Goal: Task Accomplishment & Management: Manage account settings

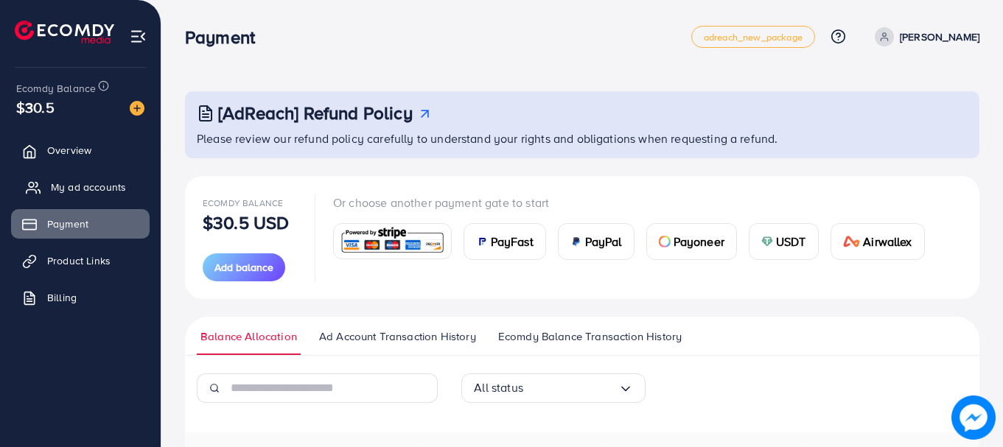
click at [98, 193] on span "My ad accounts" at bounding box center [88, 187] width 75 height 15
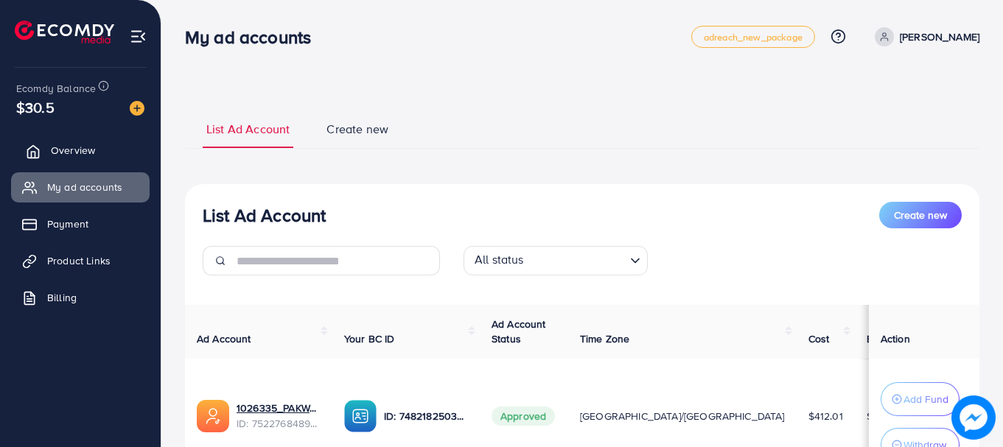
click at [80, 158] on link "Overview" at bounding box center [80, 150] width 139 height 29
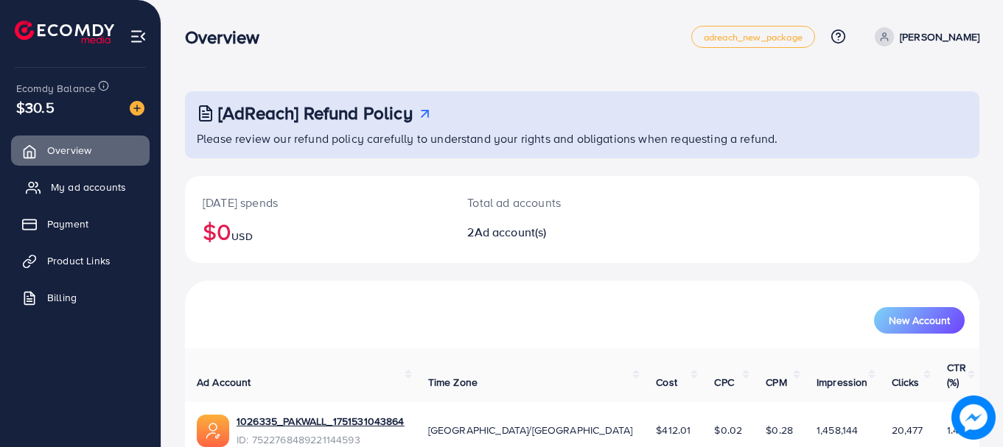
click at [80, 189] on span "My ad accounts" at bounding box center [88, 187] width 75 height 15
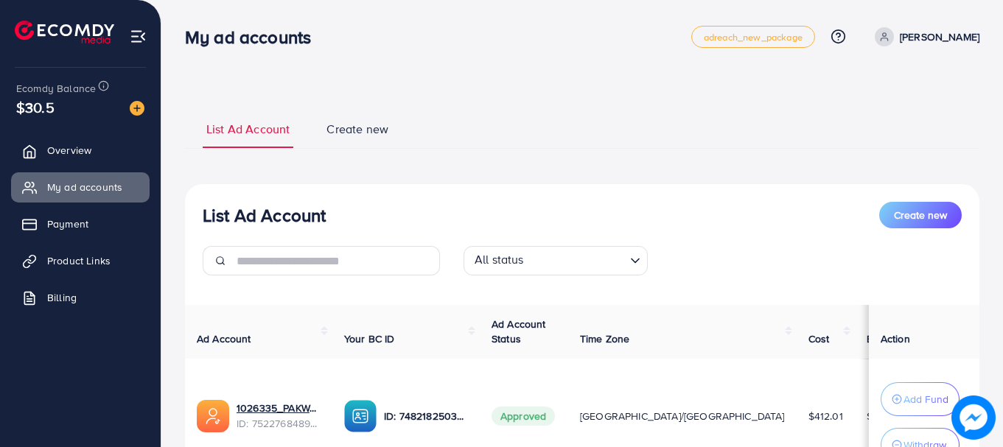
click at [96, 135] on ul "Overview My ad accounts Payment Product Links Billing" at bounding box center [80, 229] width 161 height 198
click at [94, 139] on link "Overview" at bounding box center [80, 150] width 139 height 29
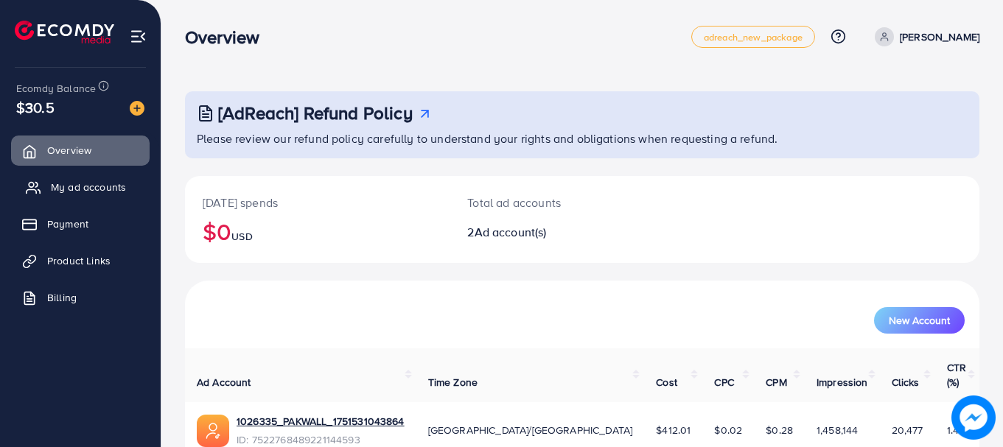
click at [91, 183] on span "My ad accounts" at bounding box center [88, 187] width 75 height 15
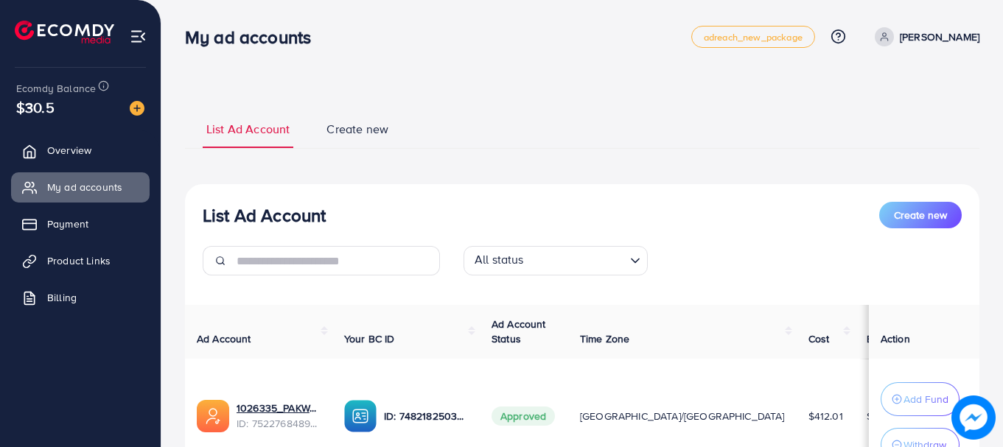
click at [94, 151] on link "Overview" at bounding box center [80, 150] width 139 height 29
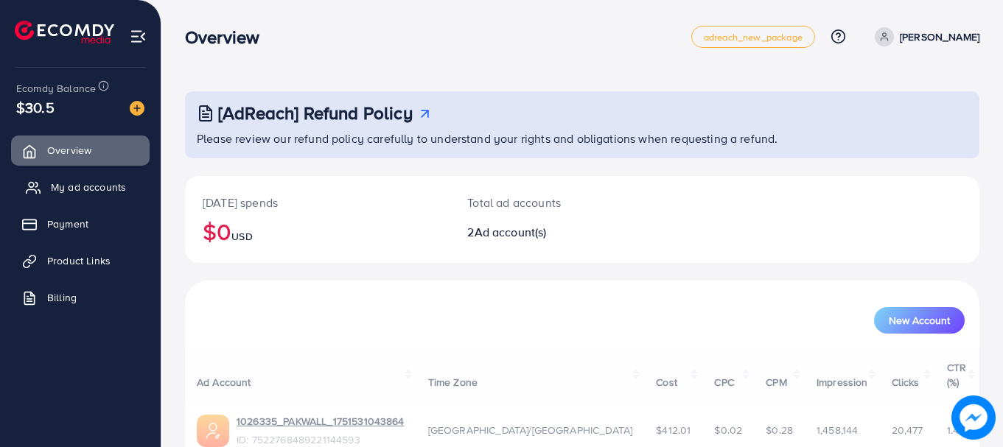
click at [91, 188] on span "My ad accounts" at bounding box center [88, 187] width 75 height 15
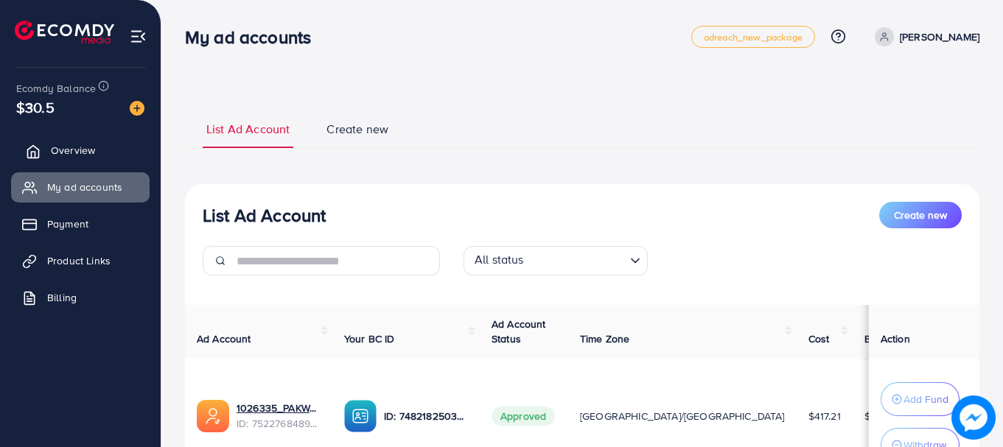
click at [74, 142] on link "Overview" at bounding box center [80, 150] width 139 height 29
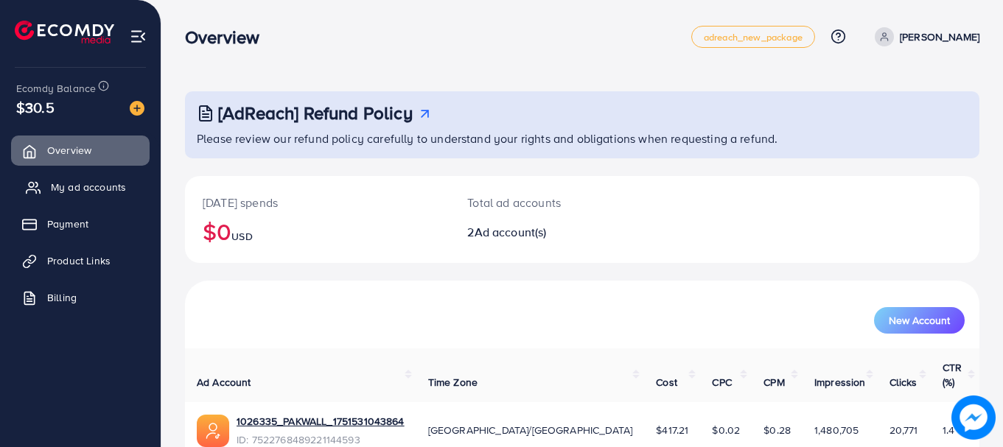
click at [94, 188] on span "My ad accounts" at bounding box center [88, 187] width 75 height 15
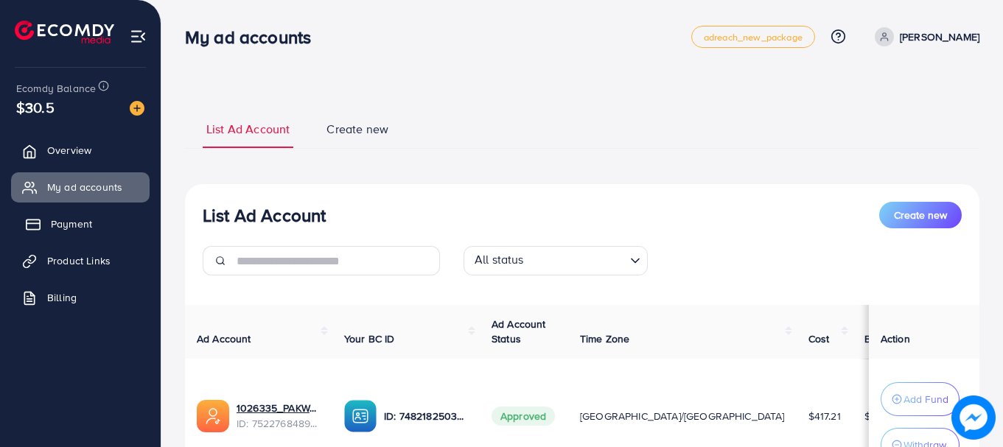
click at [67, 209] on link "Payment" at bounding box center [80, 223] width 139 height 29
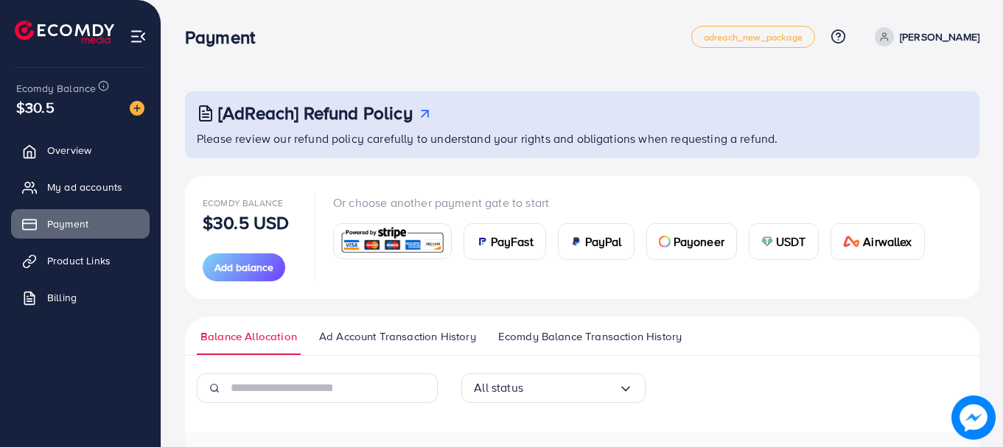
click at [81, 203] on ul "Overview My ad accounts Payment Product Links Billing" at bounding box center [80, 229] width 161 height 198
click at [85, 192] on span "My ad accounts" at bounding box center [88, 187] width 75 height 15
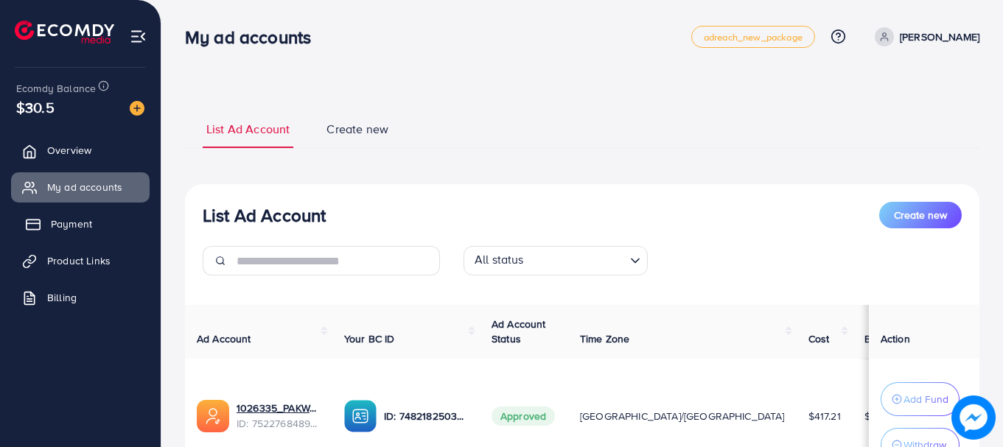
click at [100, 230] on link "Payment" at bounding box center [80, 223] width 139 height 29
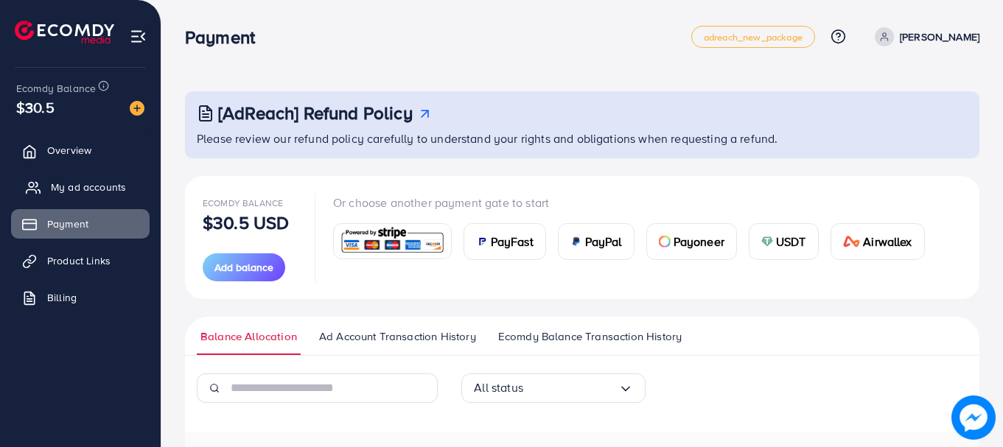
click at [97, 175] on link "My ad accounts" at bounding box center [80, 186] width 139 height 29
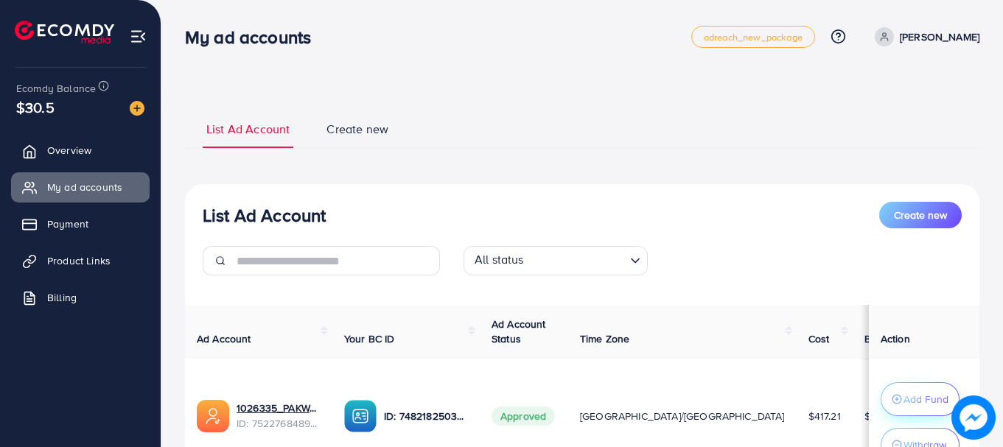
click at [903, 400] on p "Add Fund" at bounding box center [925, 400] width 45 height 18
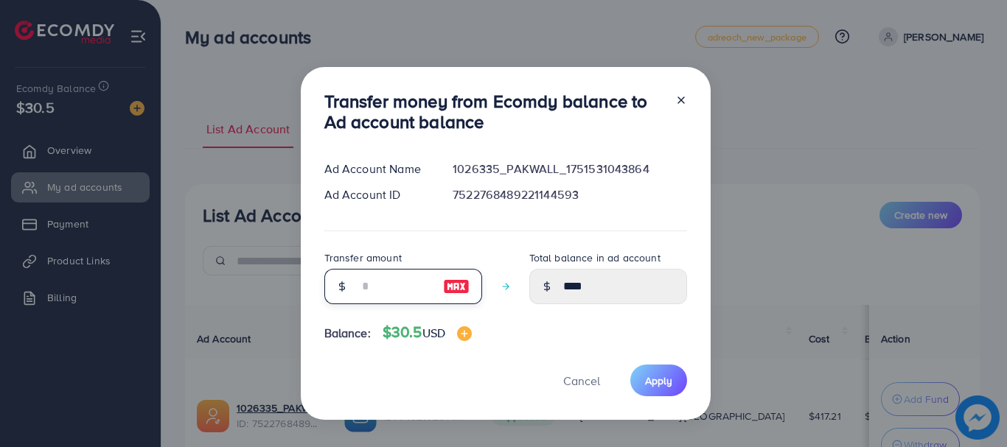
click at [384, 278] on input "number" at bounding box center [395, 286] width 74 height 35
type input "*"
type input "****"
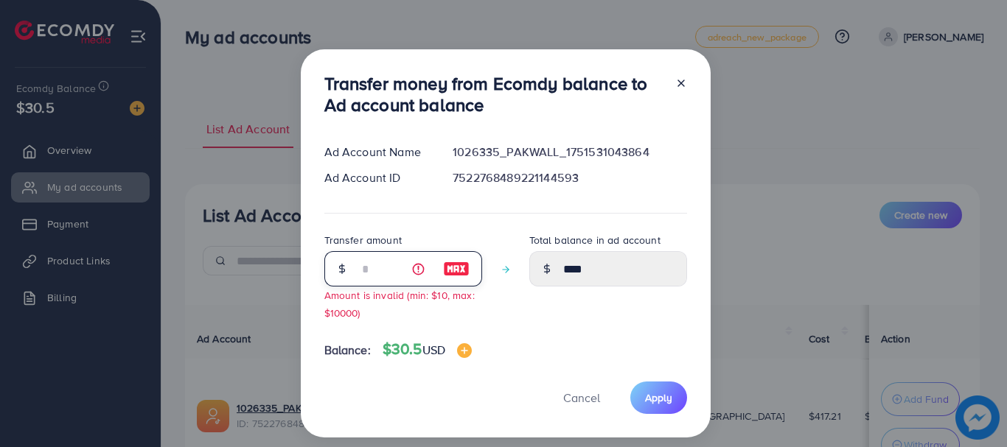
type input "**"
type input "*****"
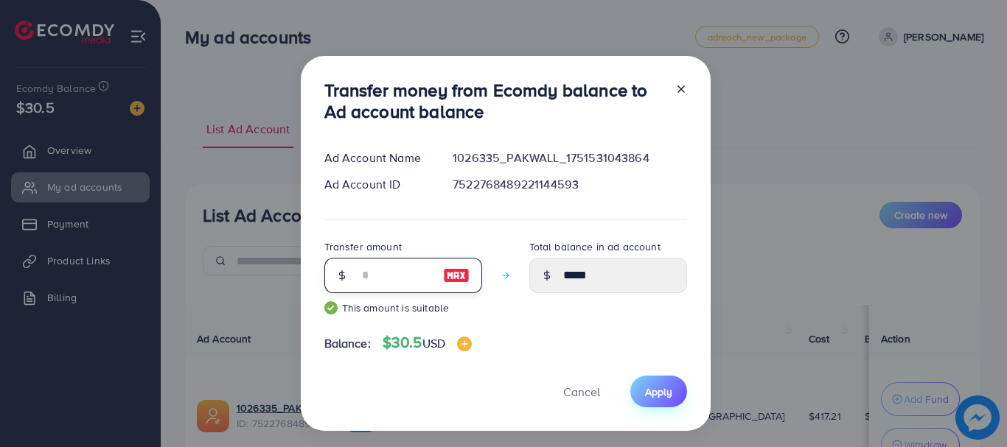
type input "**"
click at [657, 387] on span "Apply" at bounding box center [658, 392] width 27 height 15
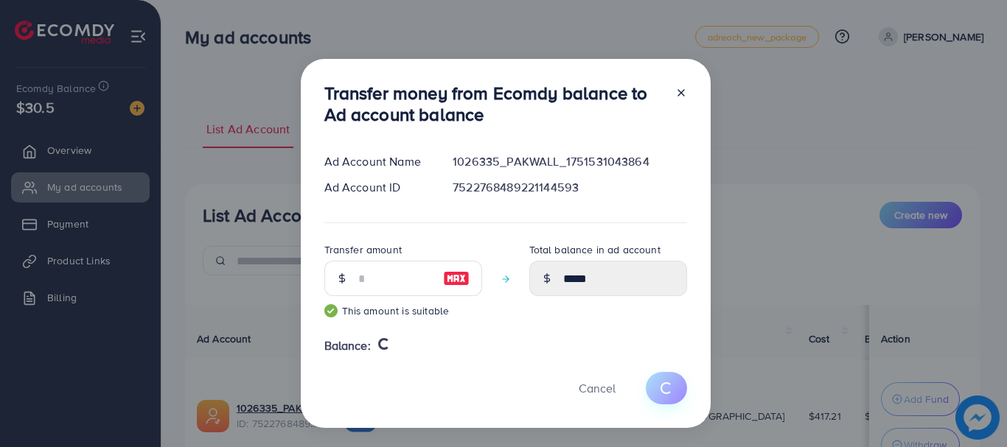
type input "****"
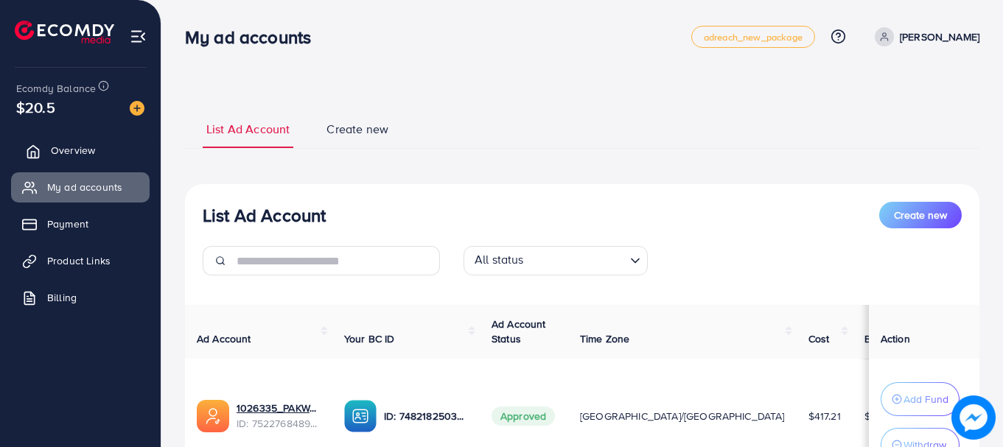
click at [74, 147] on span "Overview" at bounding box center [73, 150] width 44 height 15
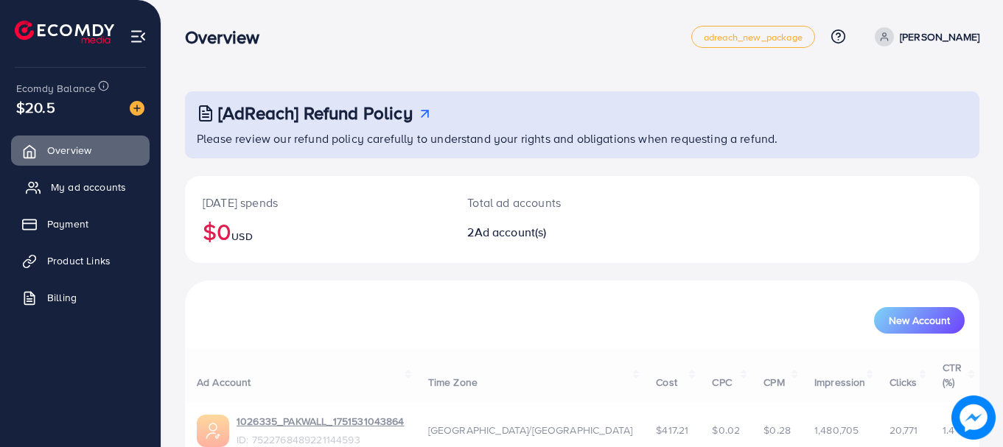
click at [74, 189] on span "My ad accounts" at bounding box center [88, 187] width 75 height 15
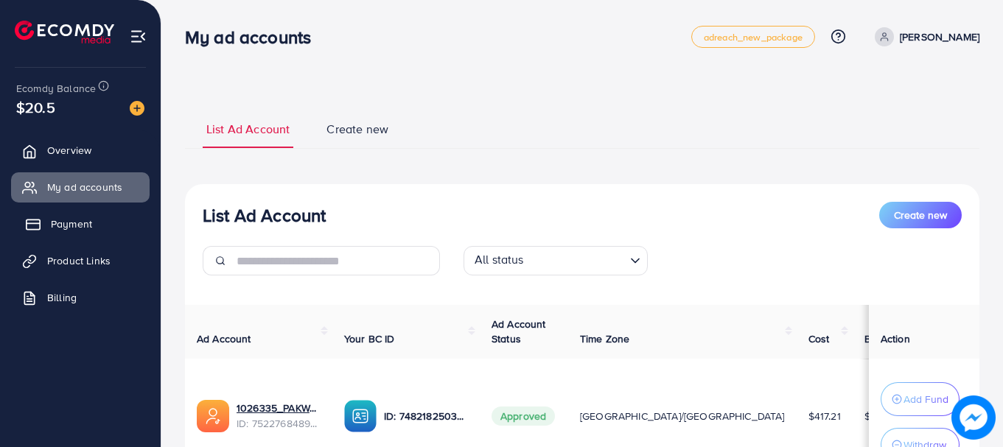
click at [41, 216] on link "Payment" at bounding box center [80, 223] width 139 height 29
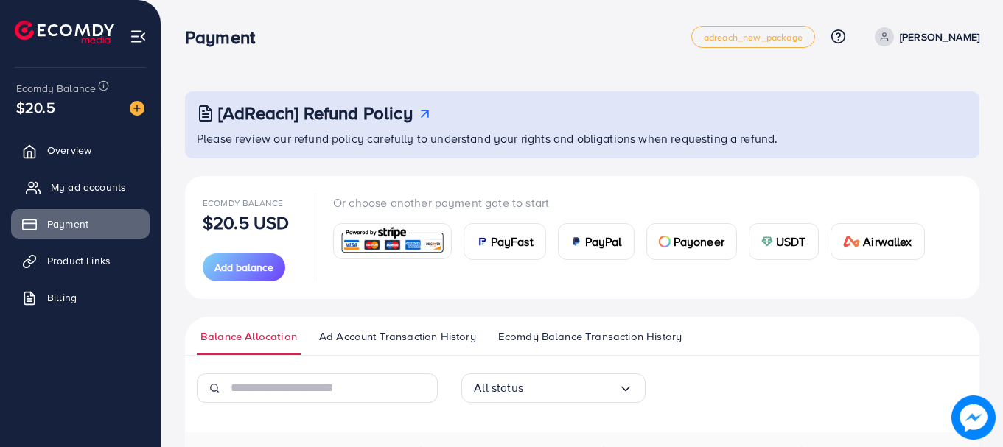
click at [53, 186] on span "My ad accounts" at bounding box center [88, 187] width 75 height 15
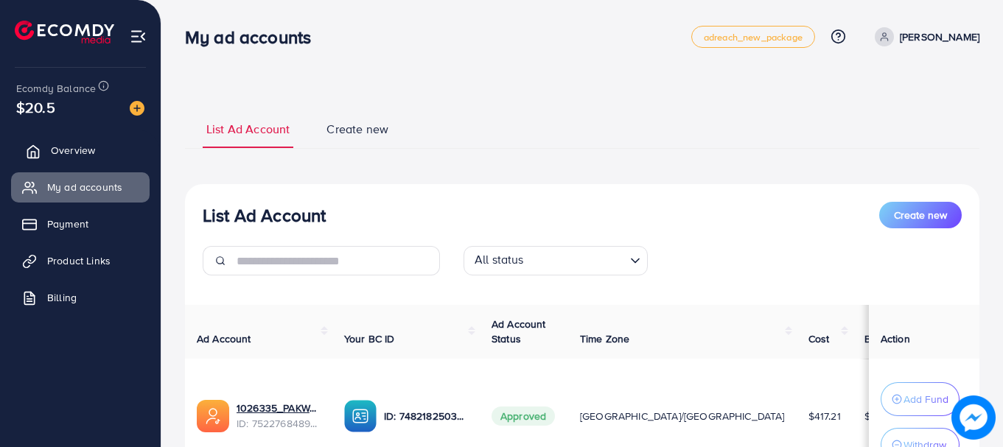
click at [123, 141] on link "Overview" at bounding box center [80, 150] width 139 height 29
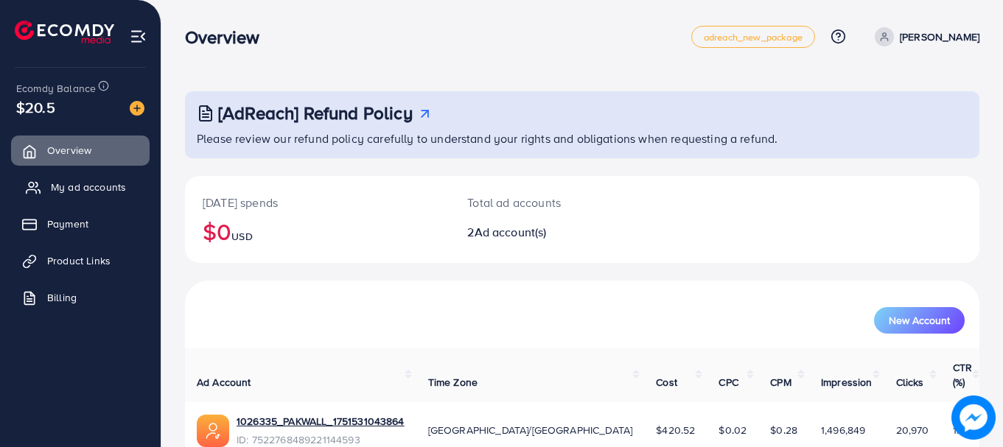
click at [121, 179] on link "My ad accounts" at bounding box center [80, 186] width 139 height 29
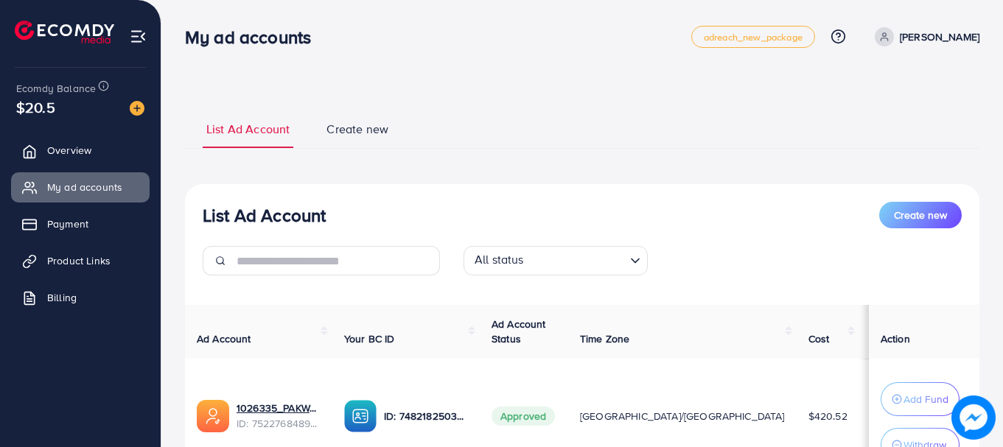
click at [115, 167] on ul "Overview My ad accounts Payment Product Links Billing" at bounding box center [80, 229] width 161 height 198
click at [108, 150] on link "Overview" at bounding box center [80, 150] width 139 height 29
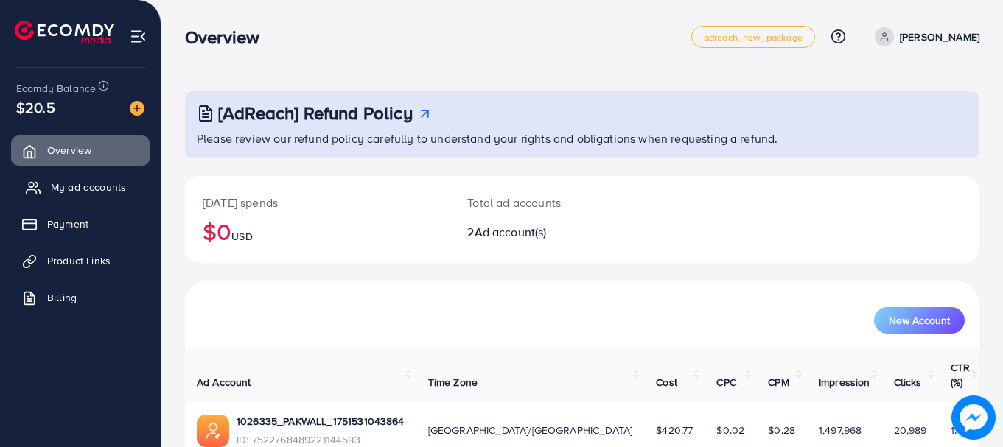
click at [101, 186] on span "My ad accounts" at bounding box center [88, 187] width 75 height 15
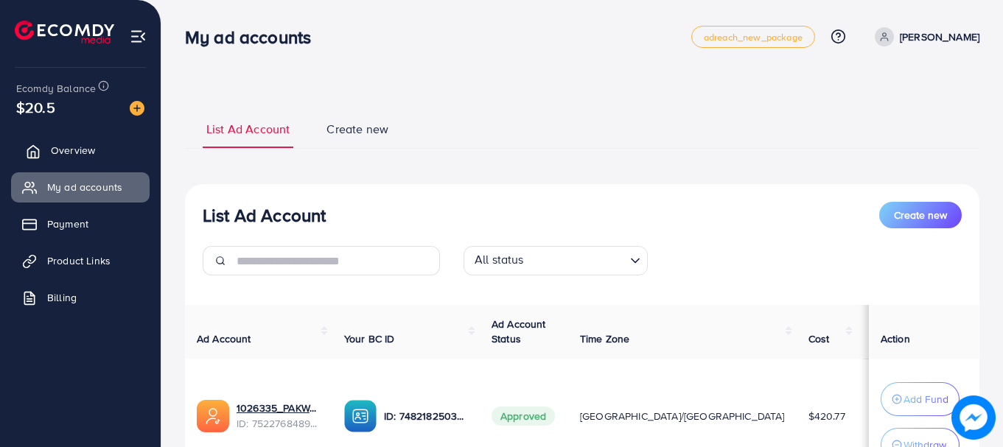
click at [69, 159] on link "Overview" at bounding box center [80, 150] width 139 height 29
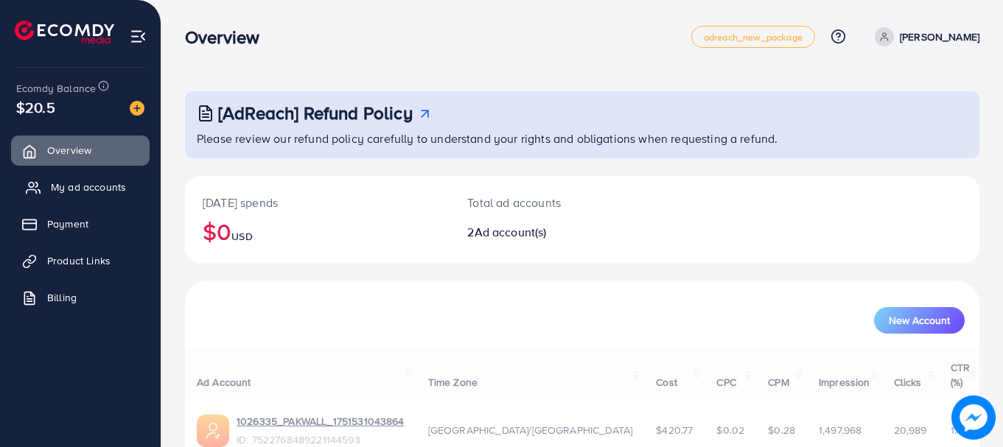
click at [70, 179] on link "My ad accounts" at bounding box center [80, 186] width 139 height 29
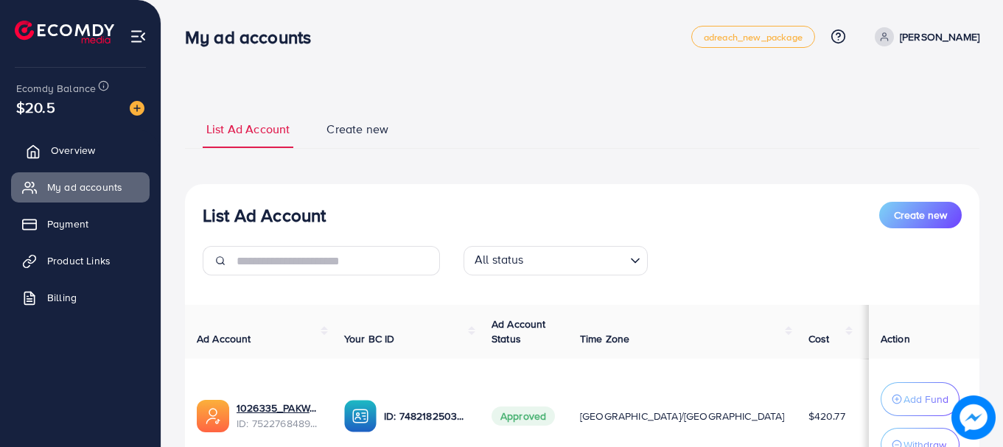
click at [91, 155] on span "Overview" at bounding box center [73, 150] width 44 height 15
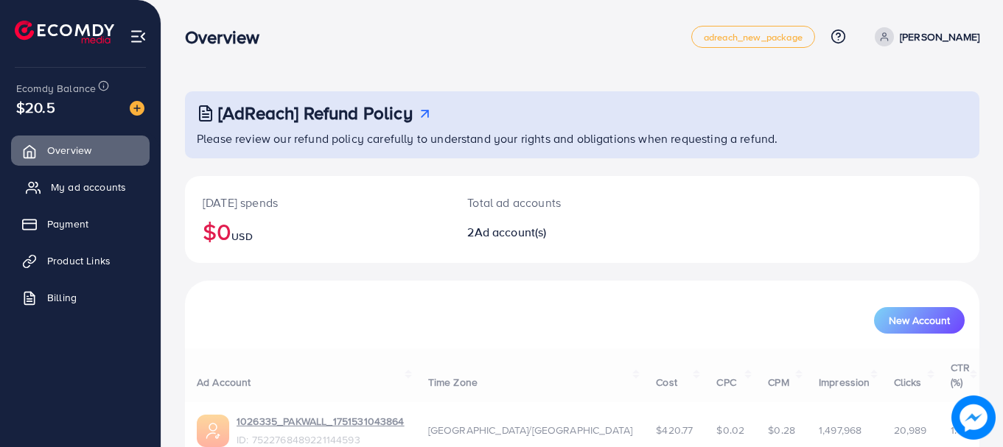
click at [96, 187] on span "My ad accounts" at bounding box center [88, 187] width 75 height 15
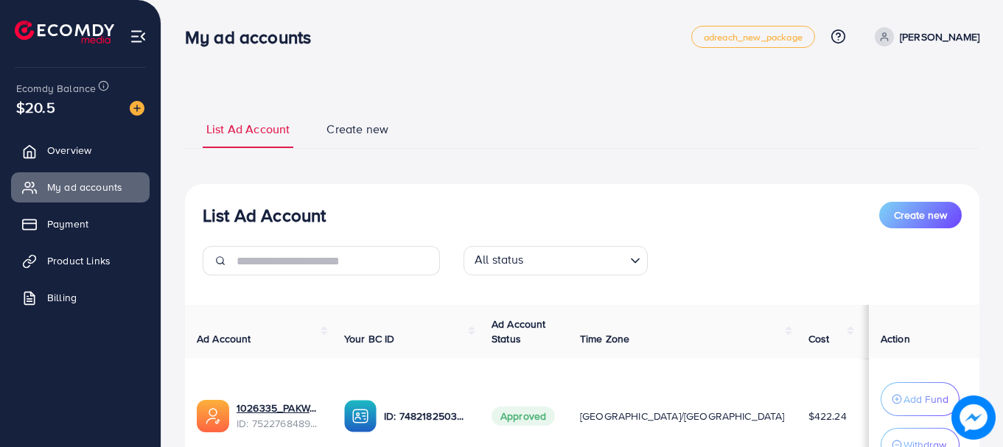
click at [45, 244] on ul "Overview My ad accounts Payment Product Links Billing" at bounding box center [80, 229] width 161 height 198
click at [58, 220] on span "Payment" at bounding box center [71, 224] width 41 height 15
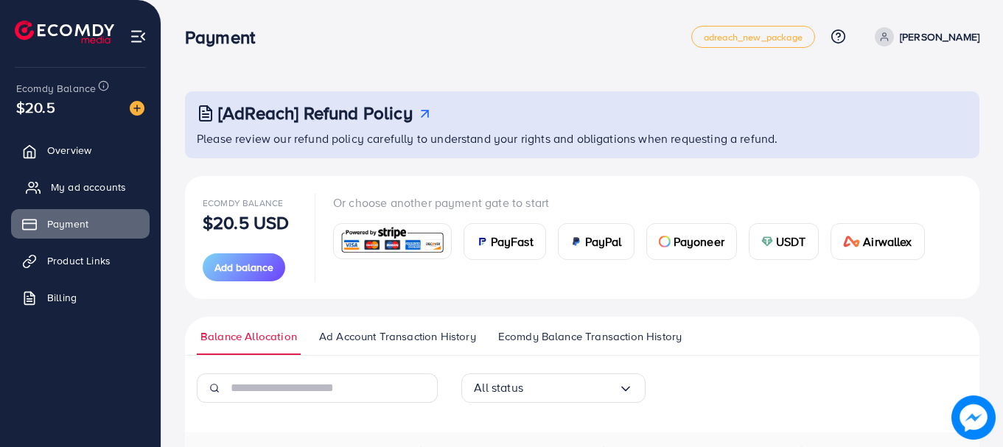
click at [70, 190] on span "My ad accounts" at bounding box center [88, 187] width 75 height 15
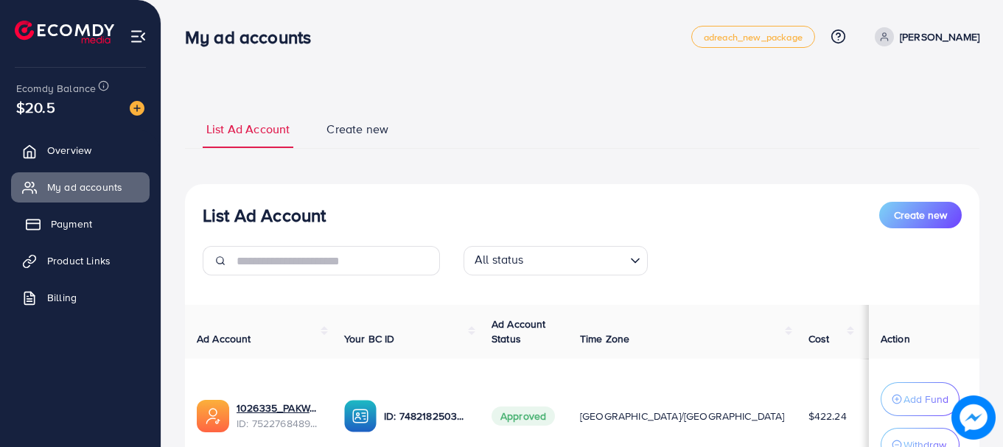
click at [61, 222] on span "Payment" at bounding box center [71, 224] width 41 height 15
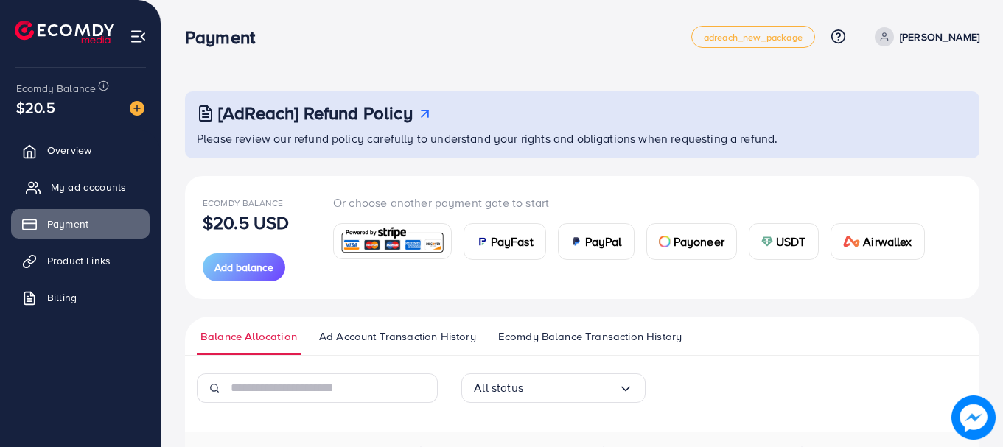
click at [71, 192] on span "My ad accounts" at bounding box center [88, 187] width 75 height 15
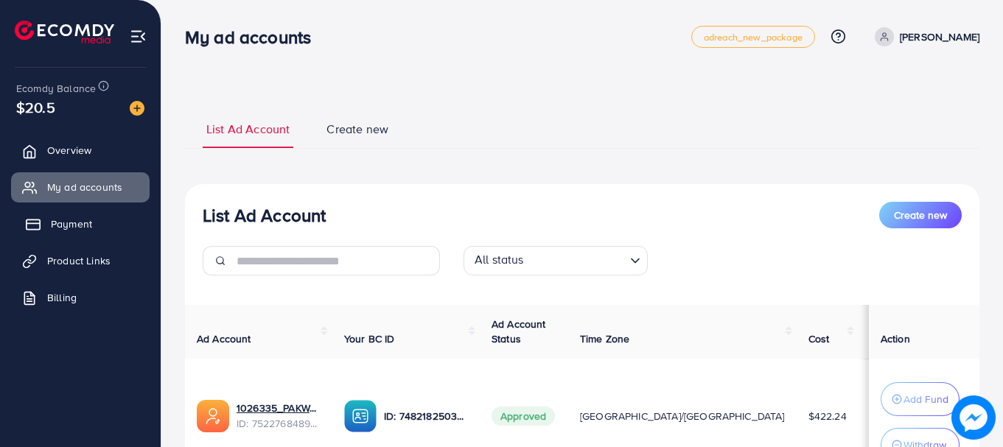
click at [64, 220] on span "Payment" at bounding box center [71, 224] width 41 height 15
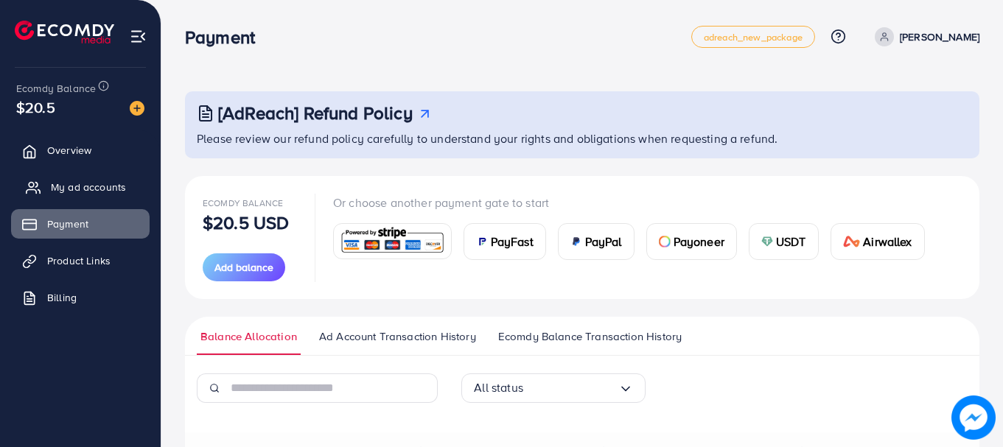
click at [77, 194] on span "My ad accounts" at bounding box center [88, 187] width 75 height 15
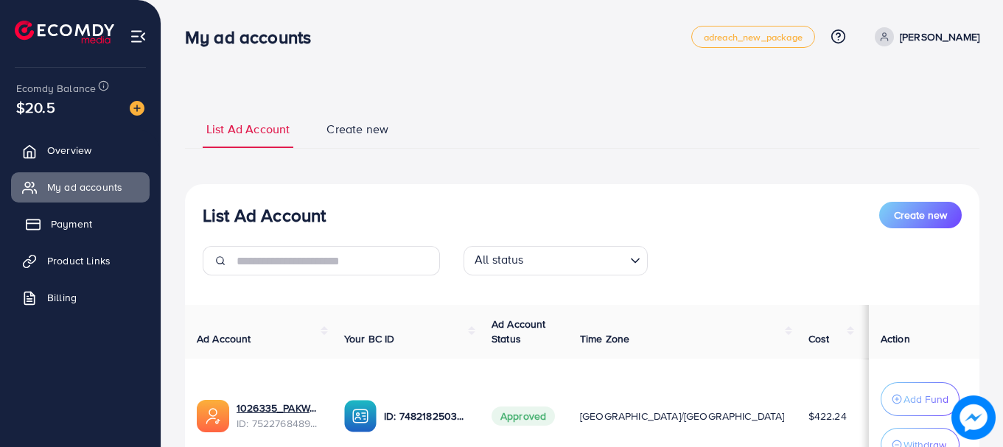
click at [58, 217] on span "Payment" at bounding box center [71, 224] width 41 height 15
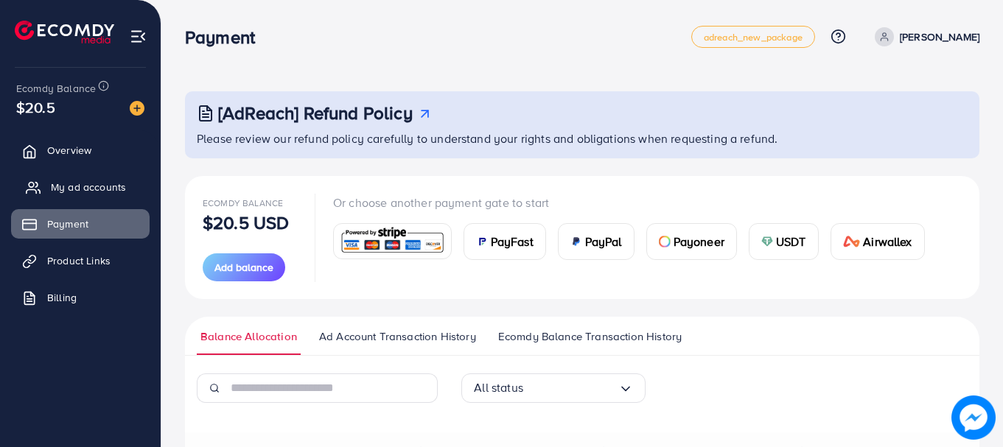
click at [77, 189] on span "My ad accounts" at bounding box center [88, 187] width 75 height 15
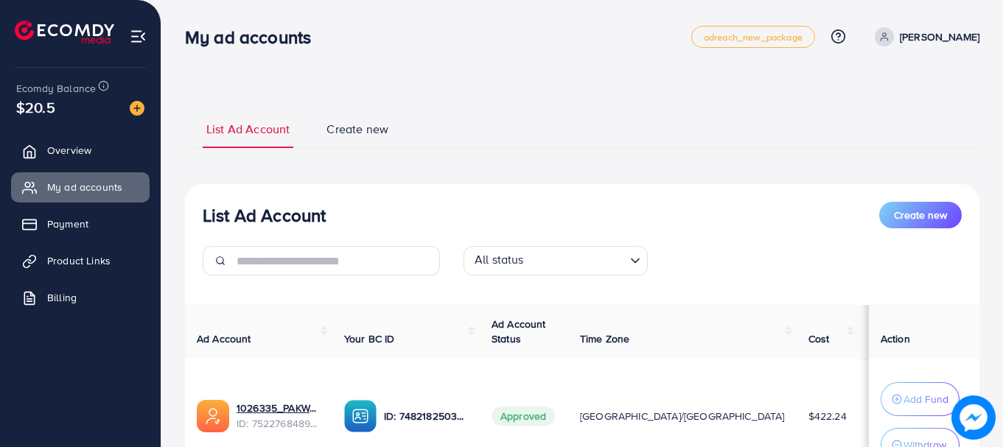
click at [76, 244] on ul "Overview My ad accounts Payment Product Links Billing" at bounding box center [80, 229] width 161 height 198
click at [83, 217] on span "Payment" at bounding box center [71, 224] width 41 height 15
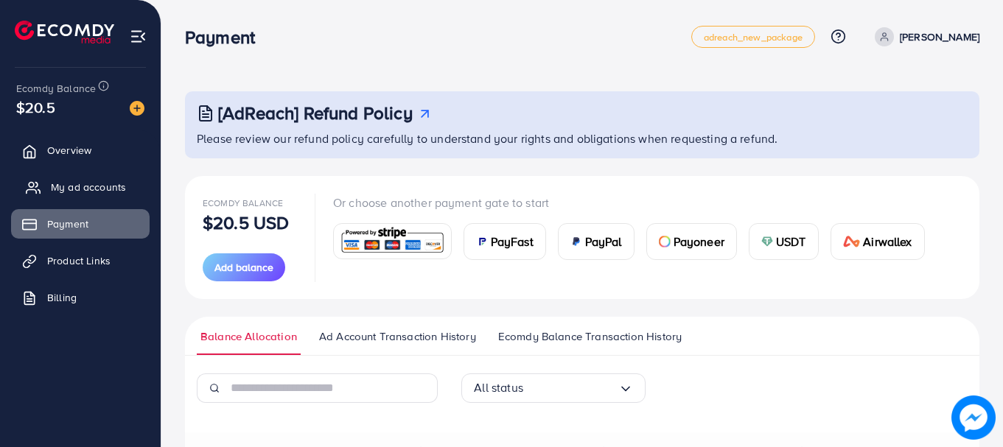
click at [87, 188] on span "My ad accounts" at bounding box center [88, 187] width 75 height 15
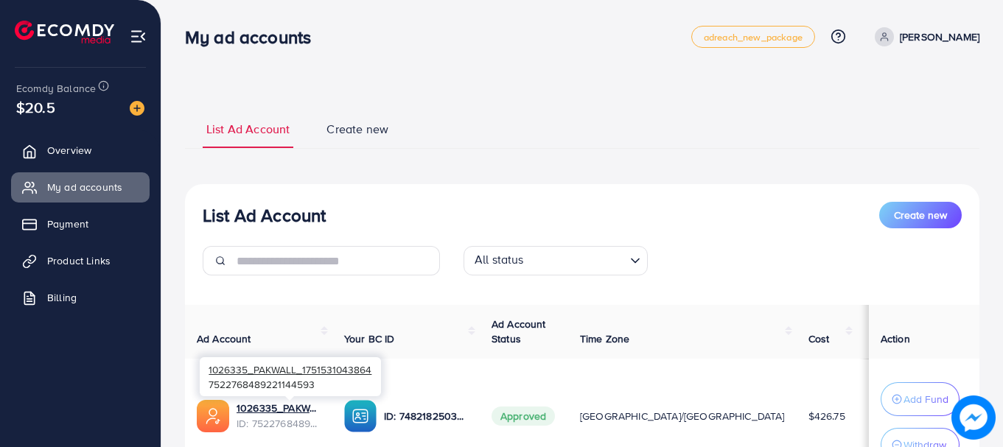
click at [324, 399] on div "1026335_PAKWALL_1751531043864 7522768489221144593" at bounding box center [290, 377] width 181 height 48
click at [321, 405] on link "1026335_PAKWALL_1751531043864" at bounding box center [279, 408] width 84 height 15
click at [94, 262] on span "Product Links" at bounding box center [82, 261] width 63 height 15
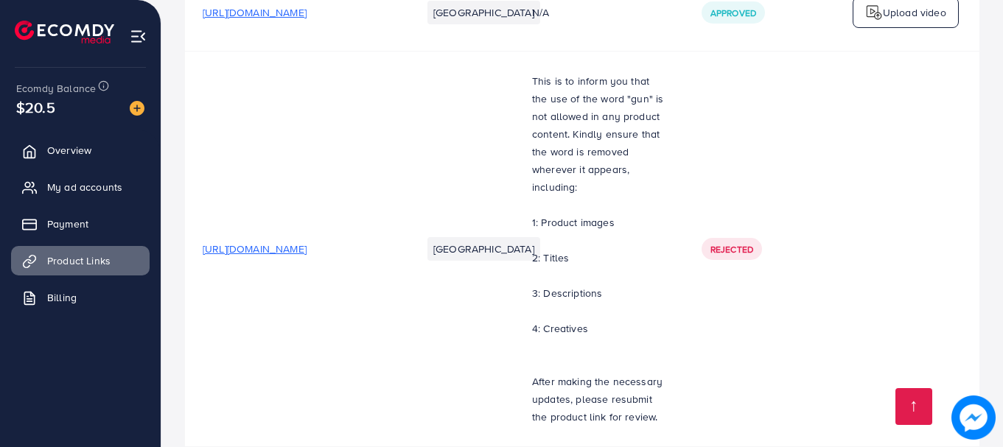
scroll to position [9398, 0]
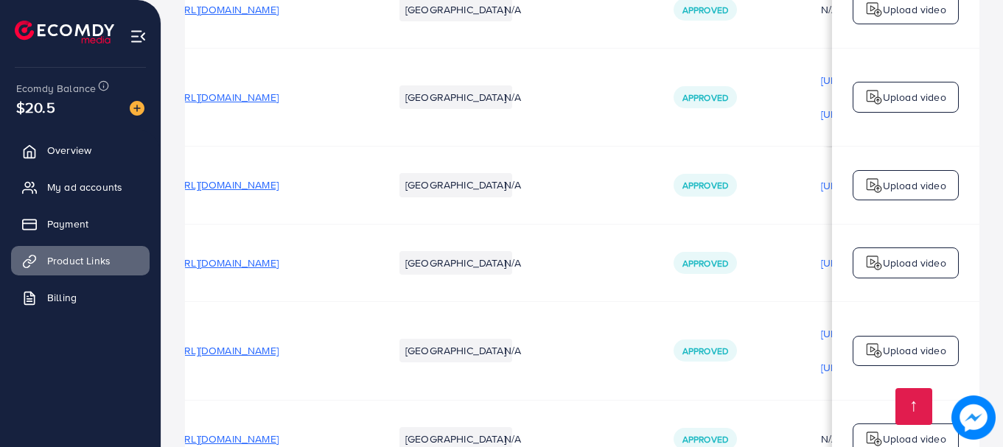
scroll to position [0, 0]
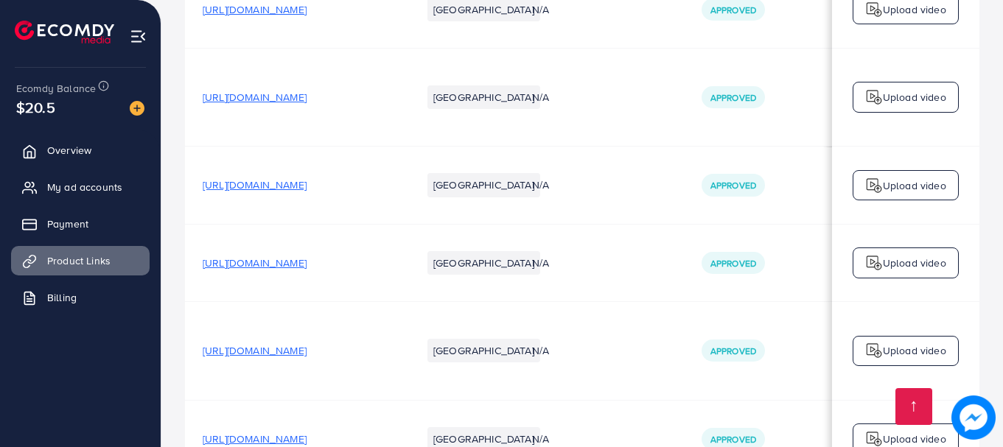
click at [96, 192] on span "My ad accounts" at bounding box center [88, 187] width 75 height 15
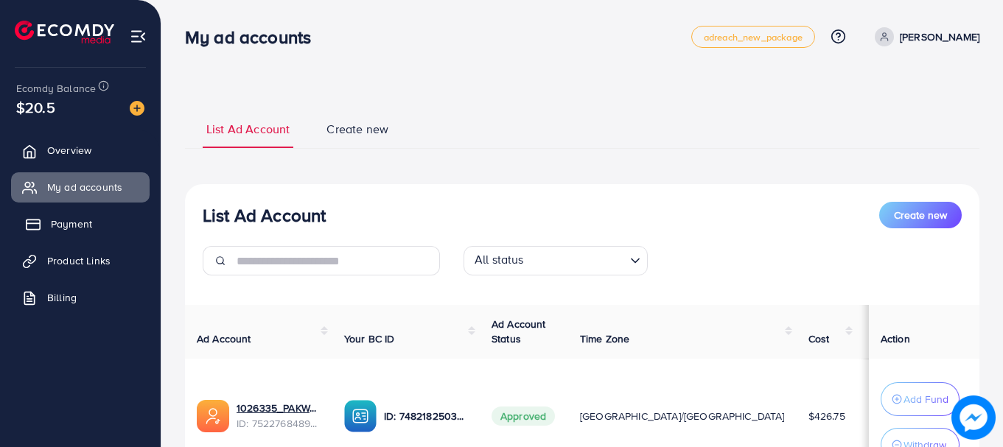
click at [55, 227] on span "Payment" at bounding box center [71, 224] width 41 height 15
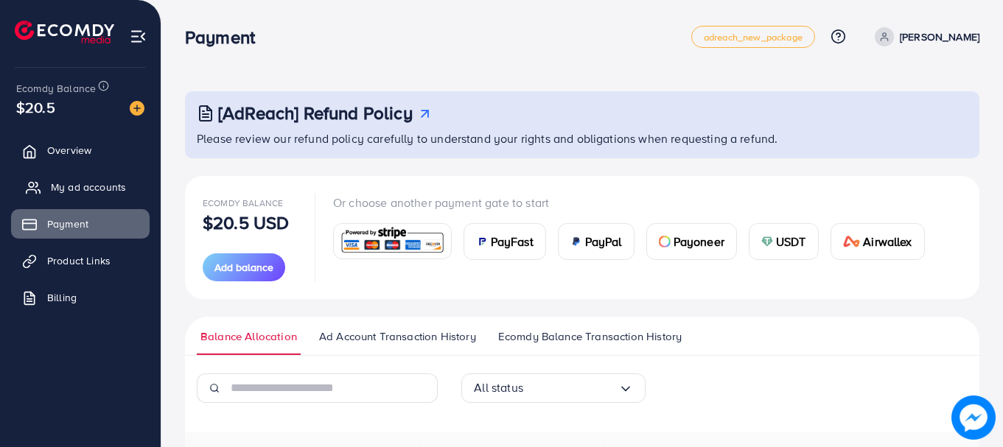
click at [71, 198] on link "My ad accounts" at bounding box center [80, 186] width 139 height 29
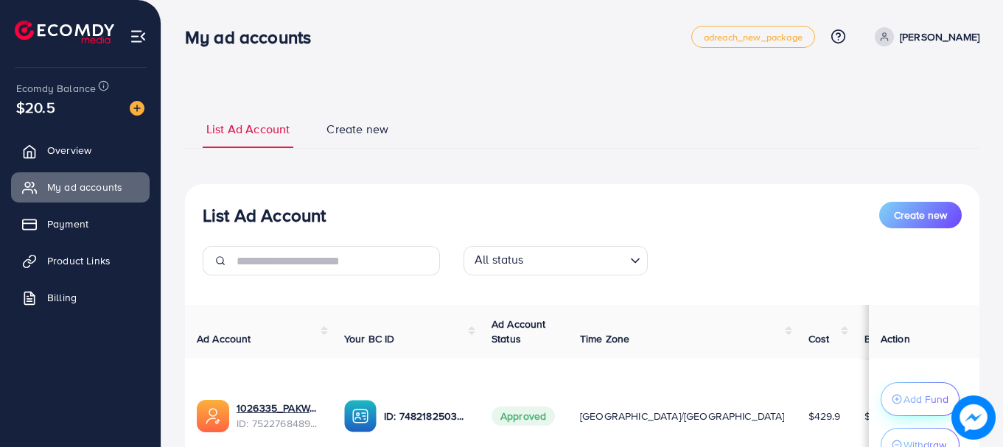
click at [903, 397] on p "Add Fund" at bounding box center [925, 400] width 45 height 18
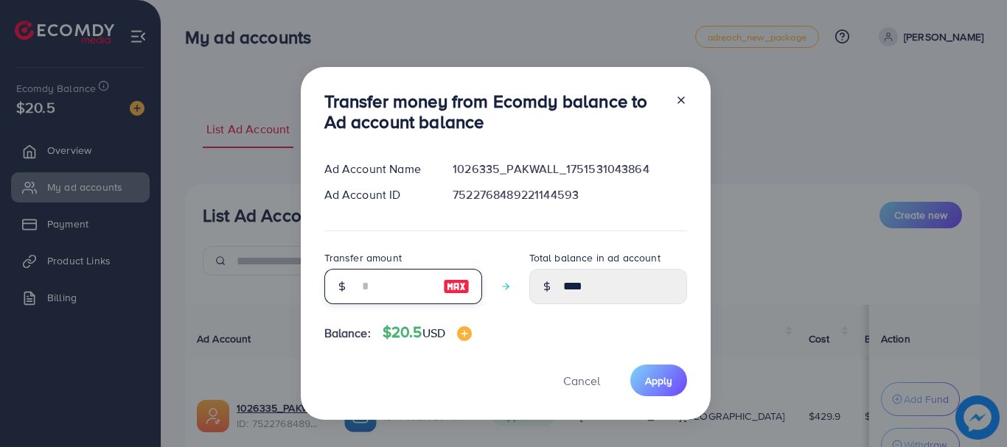
click at [396, 278] on input "number" at bounding box center [395, 286] width 74 height 35
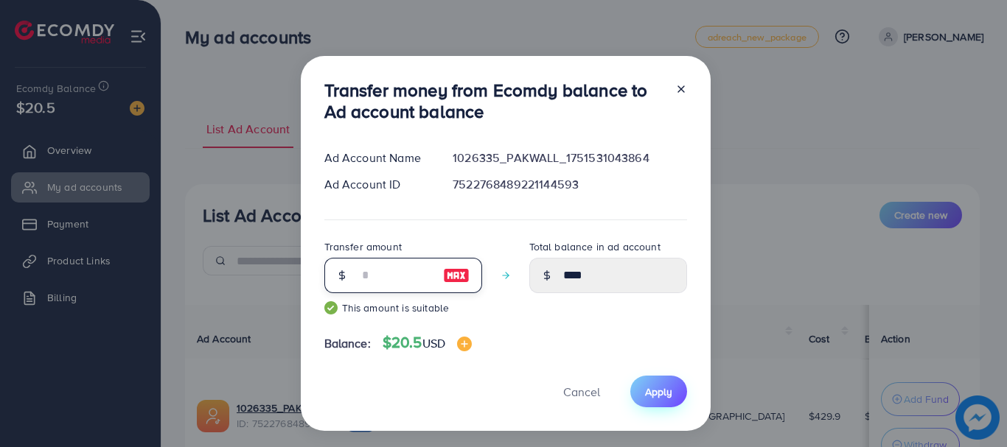
type input "**"
click at [666, 390] on span "Apply" at bounding box center [658, 392] width 27 height 15
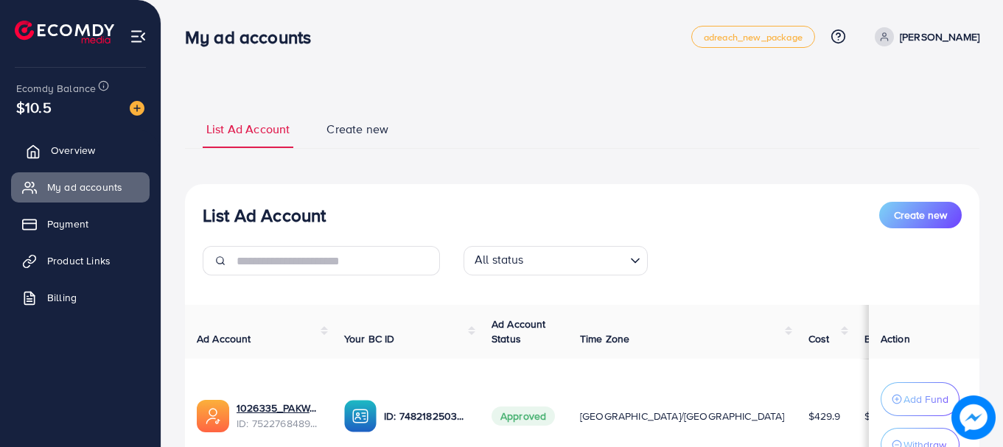
click at [76, 163] on link "Overview" at bounding box center [80, 150] width 139 height 29
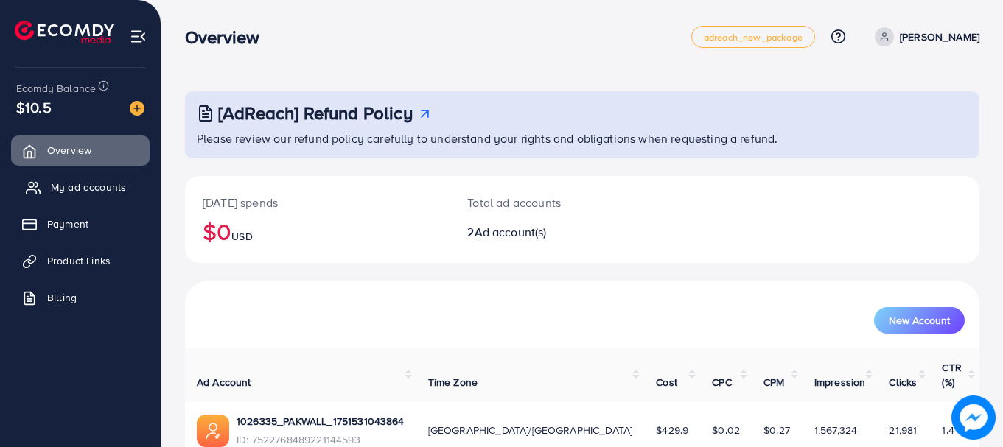
click at [88, 181] on span "My ad accounts" at bounding box center [88, 187] width 75 height 15
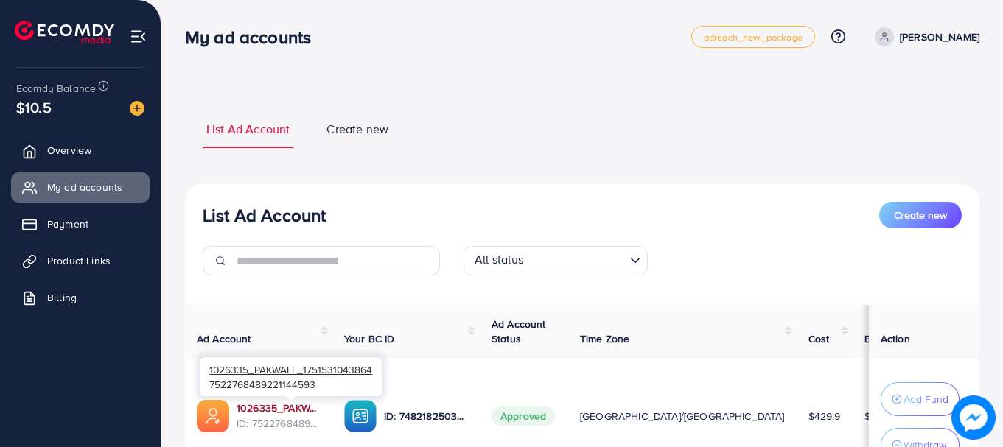
click at [318, 413] on link "1026335_PAKWALL_1751531043864" at bounding box center [279, 408] width 84 height 15
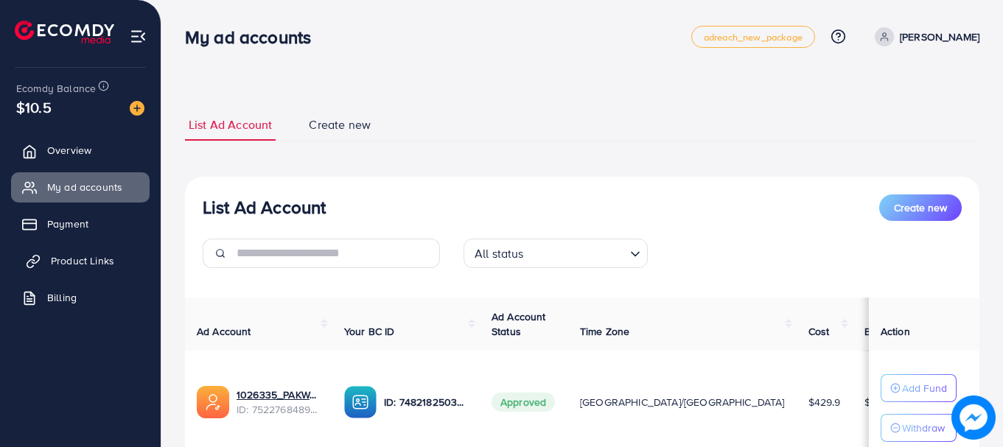
click at [92, 251] on link "Product Links" at bounding box center [80, 260] width 139 height 29
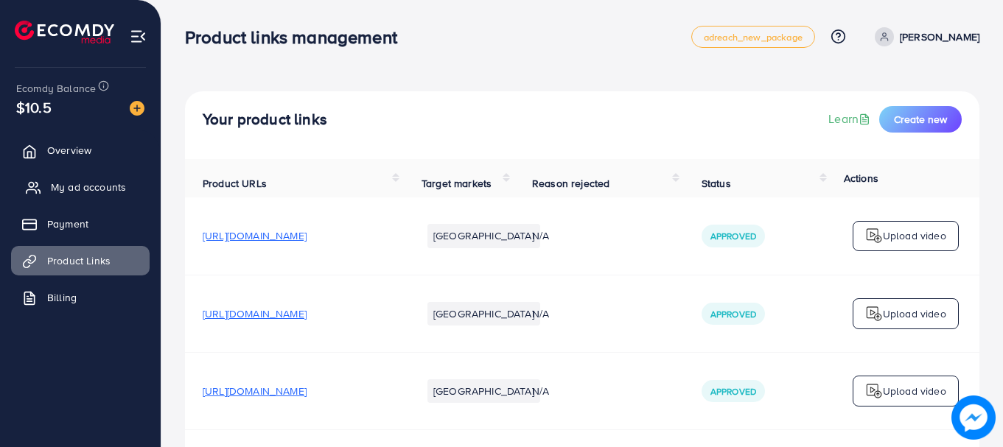
click at [89, 186] on span "My ad accounts" at bounding box center [88, 187] width 75 height 15
